Goal: Navigation & Orientation: Go to known website

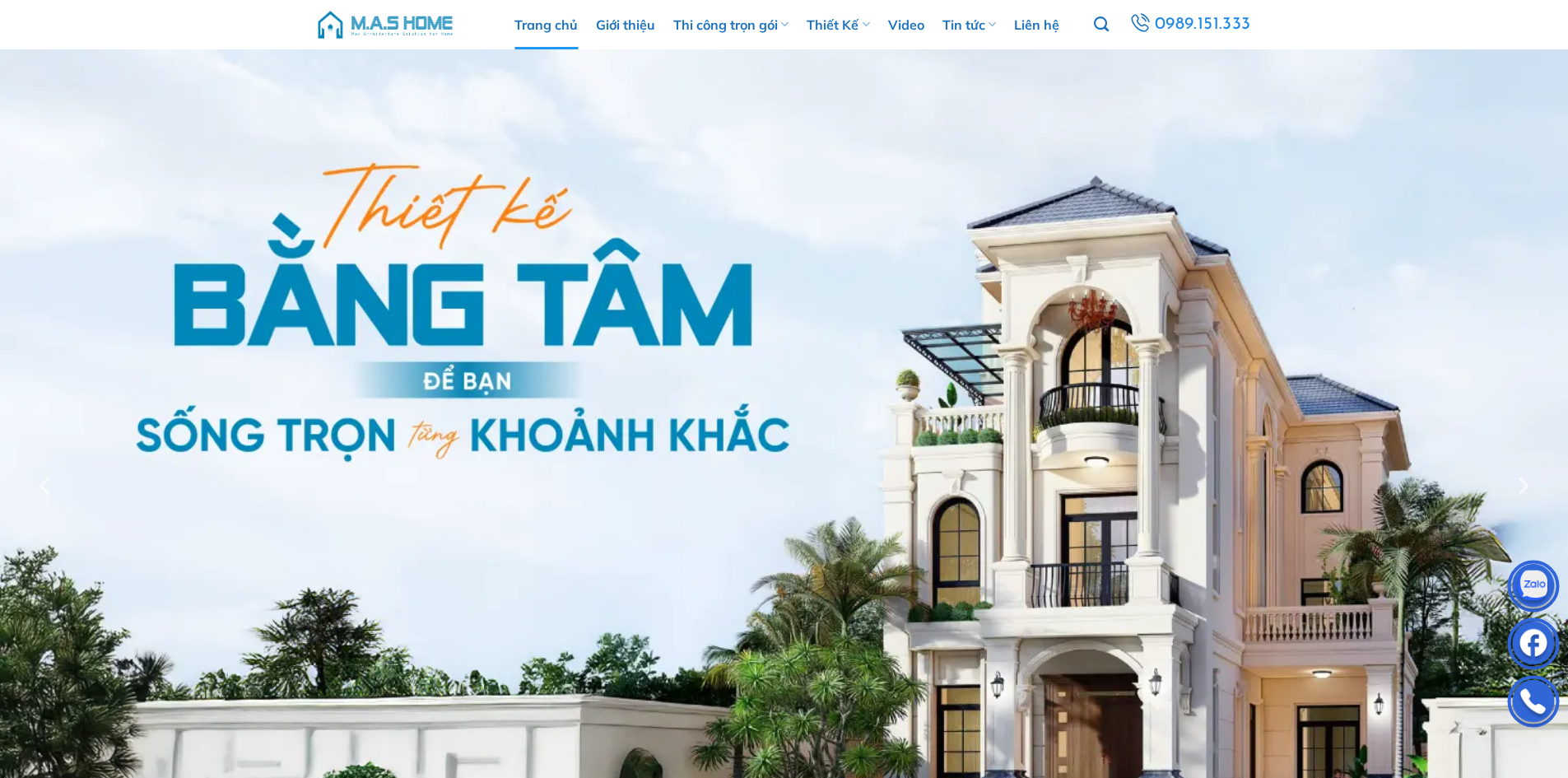
click at [421, 15] on img at bounding box center [385, 24] width 140 height 49
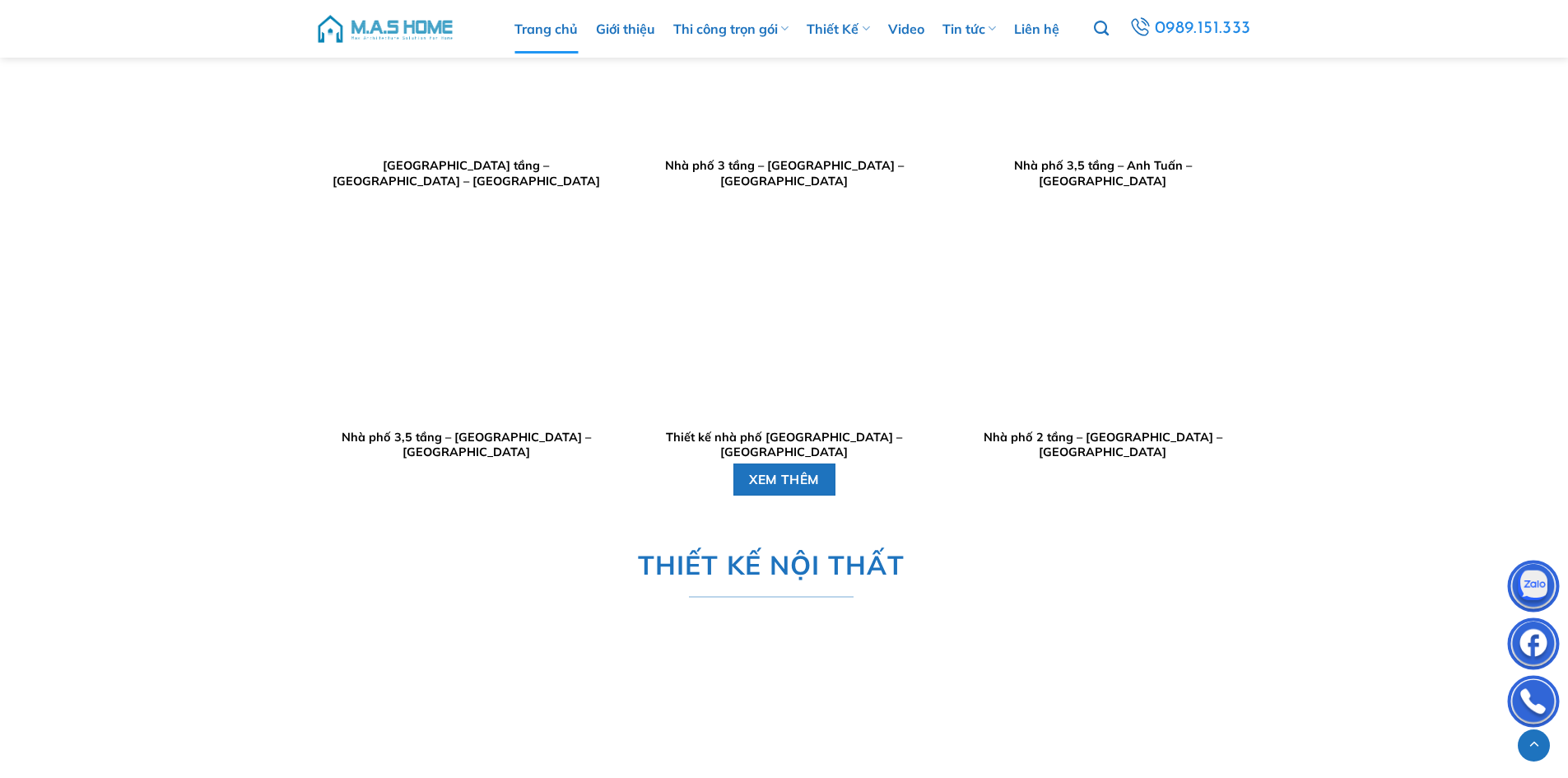
scroll to position [3953, 0]
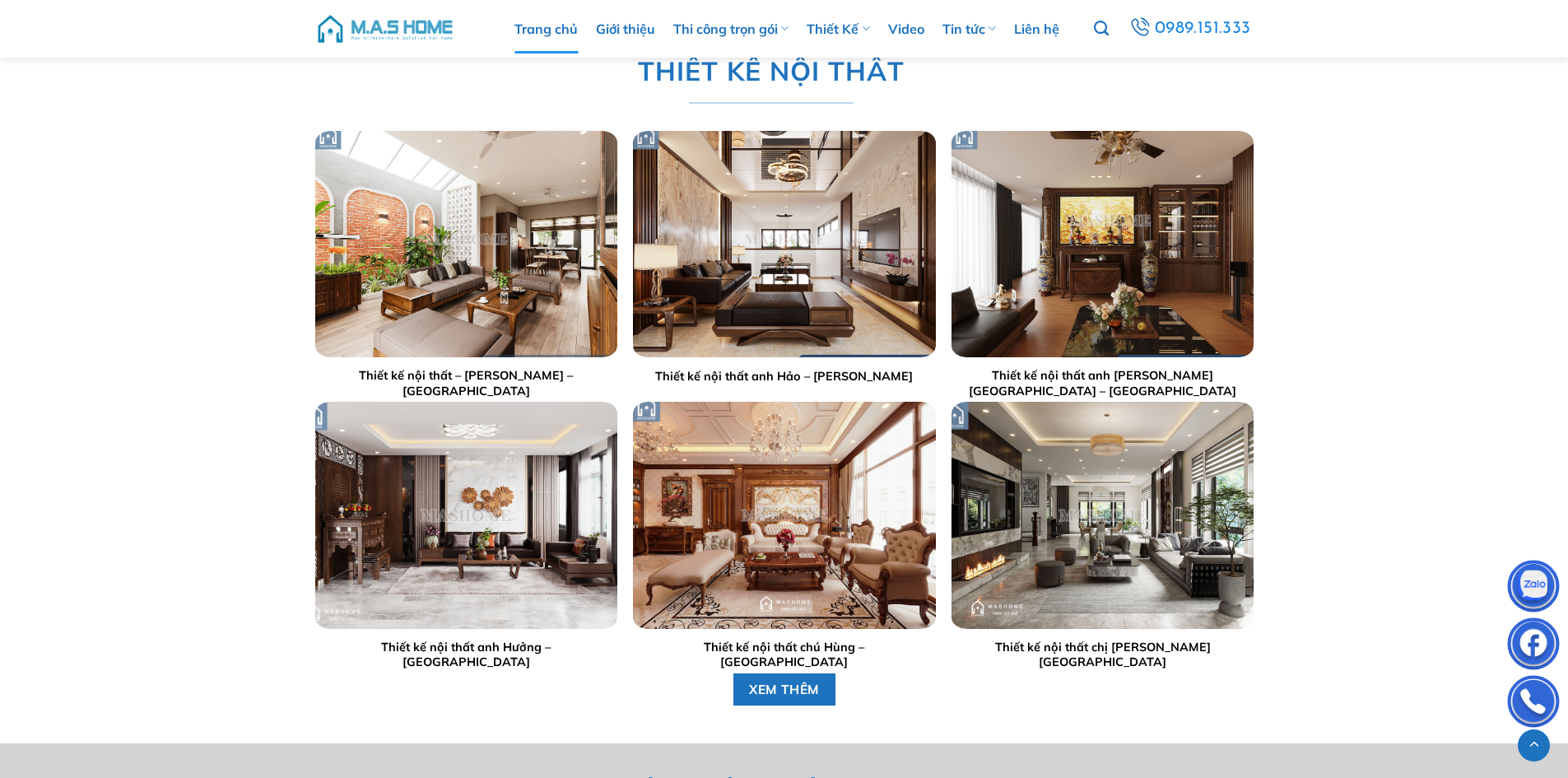
click at [379, 27] on img at bounding box center [385, 29] width 140 height 49
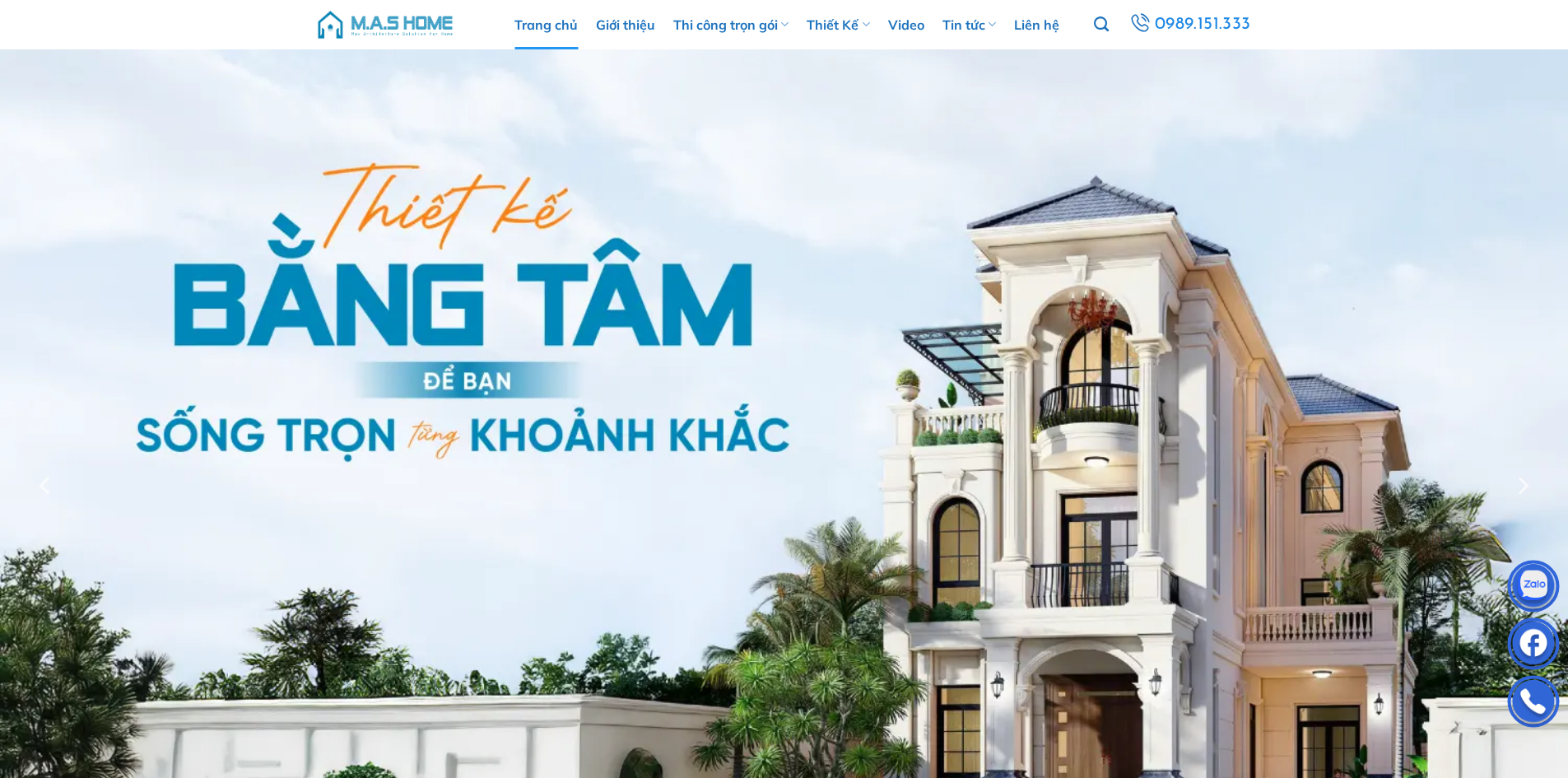
click at [413, 23] on img at bounding box center [385, 24] width 140 height 49
click at [387, 27] on img at bounding box center [385, 24] width 140 height 49
